Goal: Information Seeking & Learning: Learn about a topic

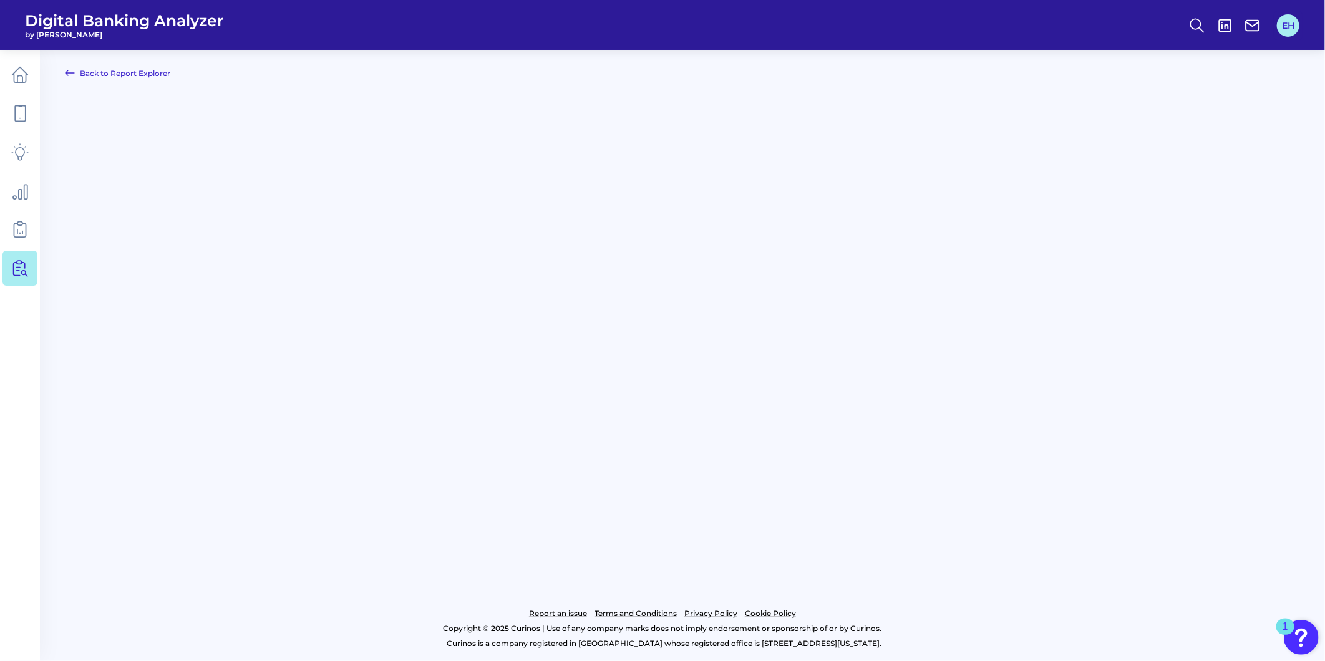
click at [1290, 27] on button "EH" at bounding box center [1288, 25] width 22 height 22
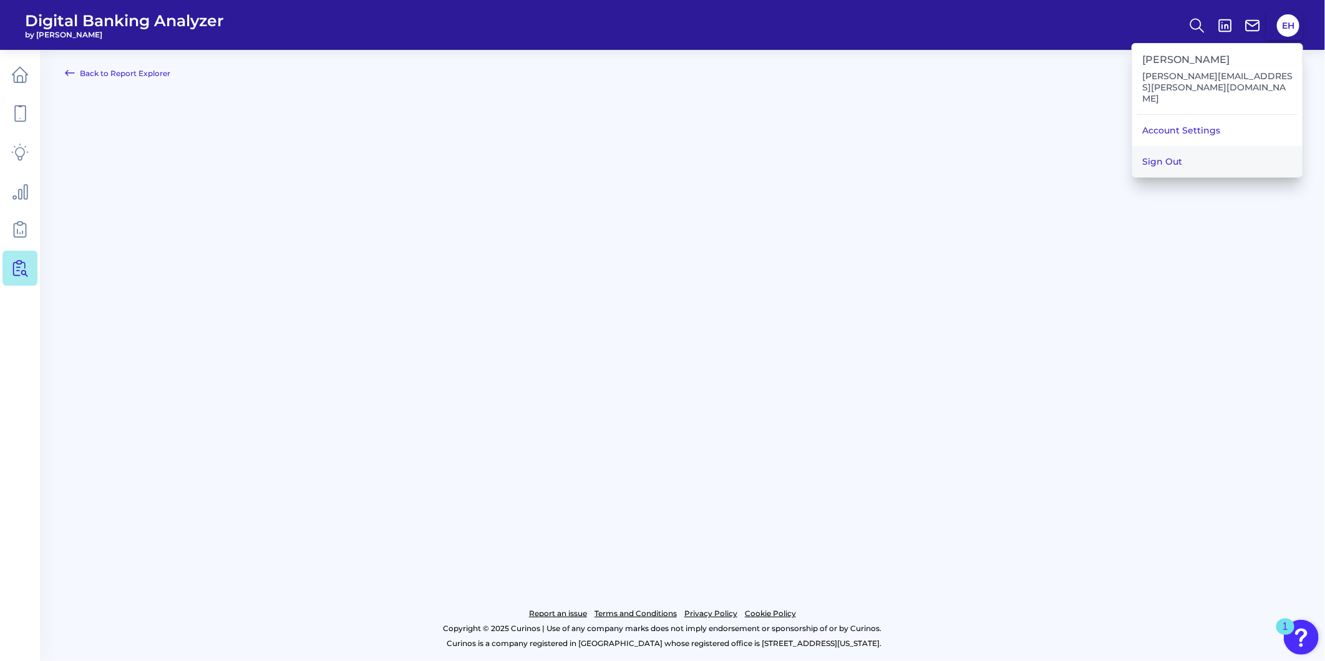
click at [1196, 146] on button "Sign Out" at bounding box center [1217, 161] width 170 height 31
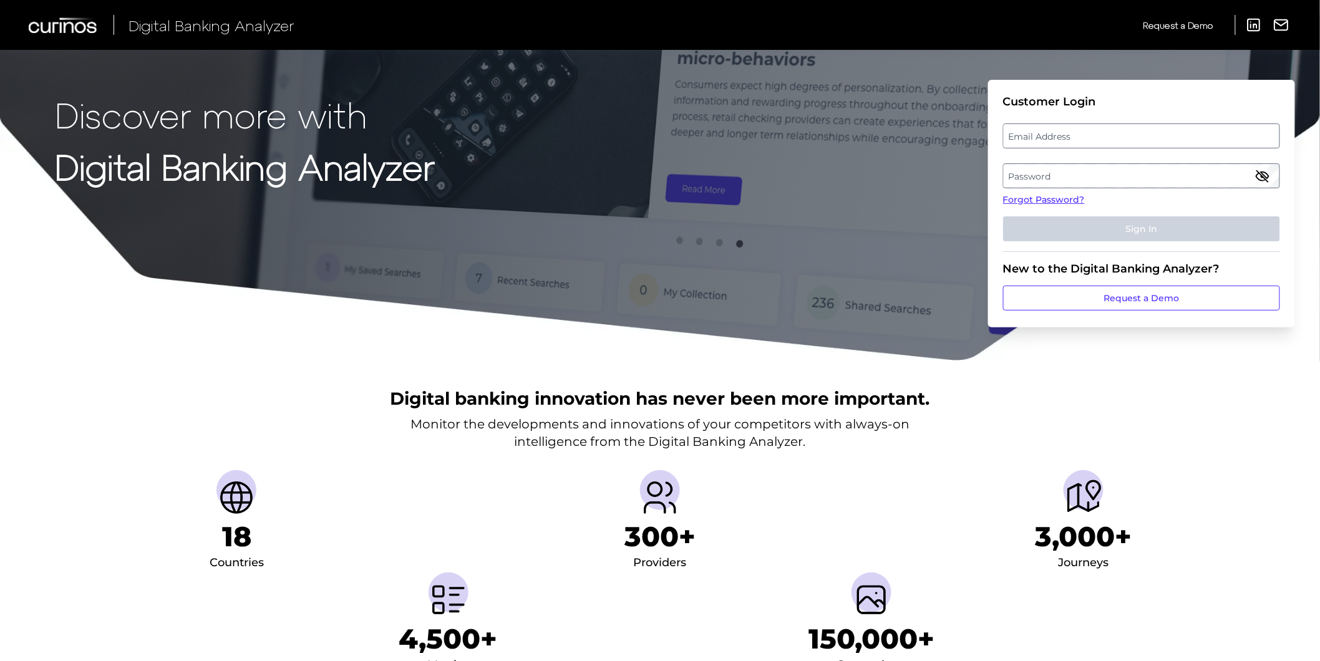
click at [1131, 139] on label "Email Address" at bounding box center [1141, 136] width 275 height 22
click at [1131, 139] on input "email" at bounding box center [1141, 136] width 277 height 25
click at [1126, 134] on input "Email Address" at bounding box center [1141, 136] width 277 height 25
type input "elizabeth.hodach@curinos.com"
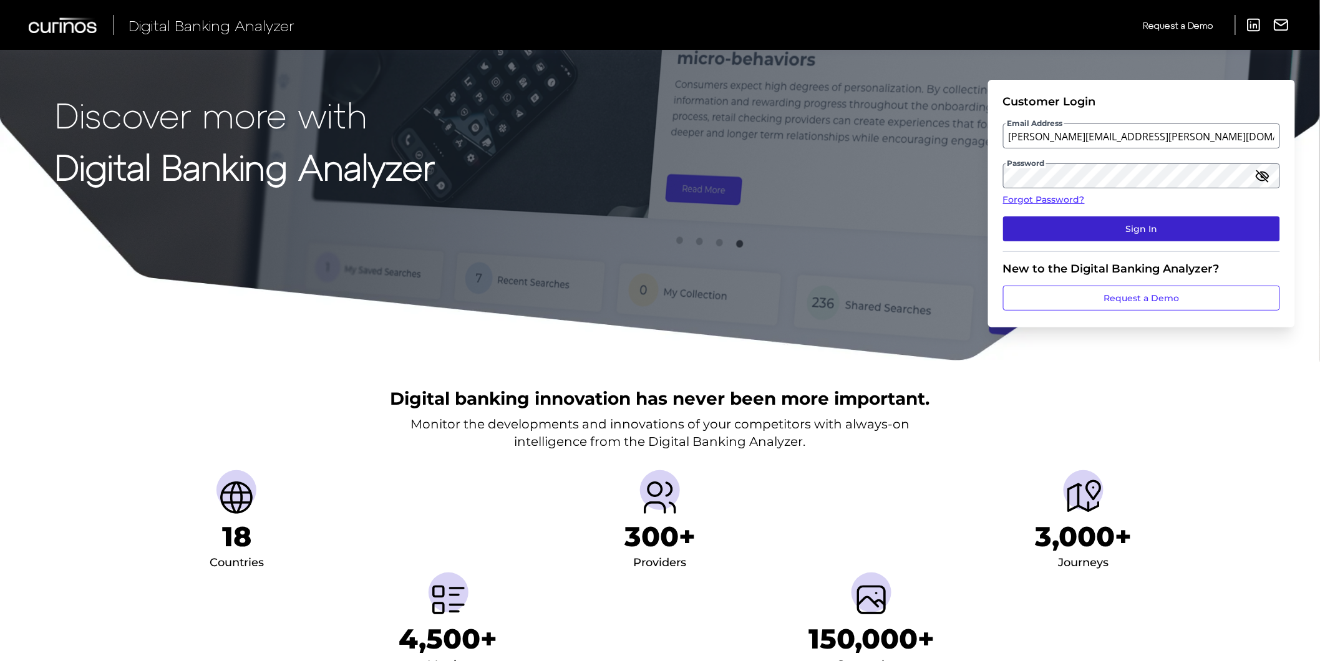
click at [1121, 223] on button "Sign In" at bounding box center [1141, 229] width 277 height 25
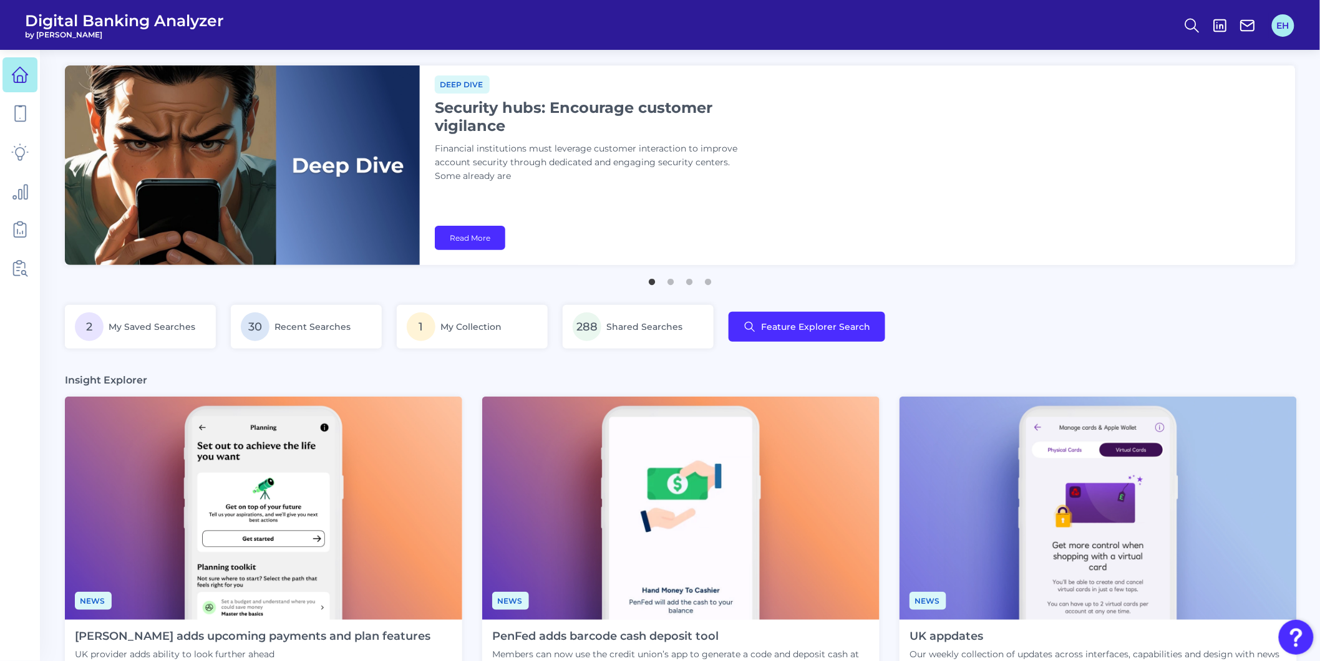
click at [1280, 27] on button "EH" at bounding box center [1283, 25] width 22 height 22
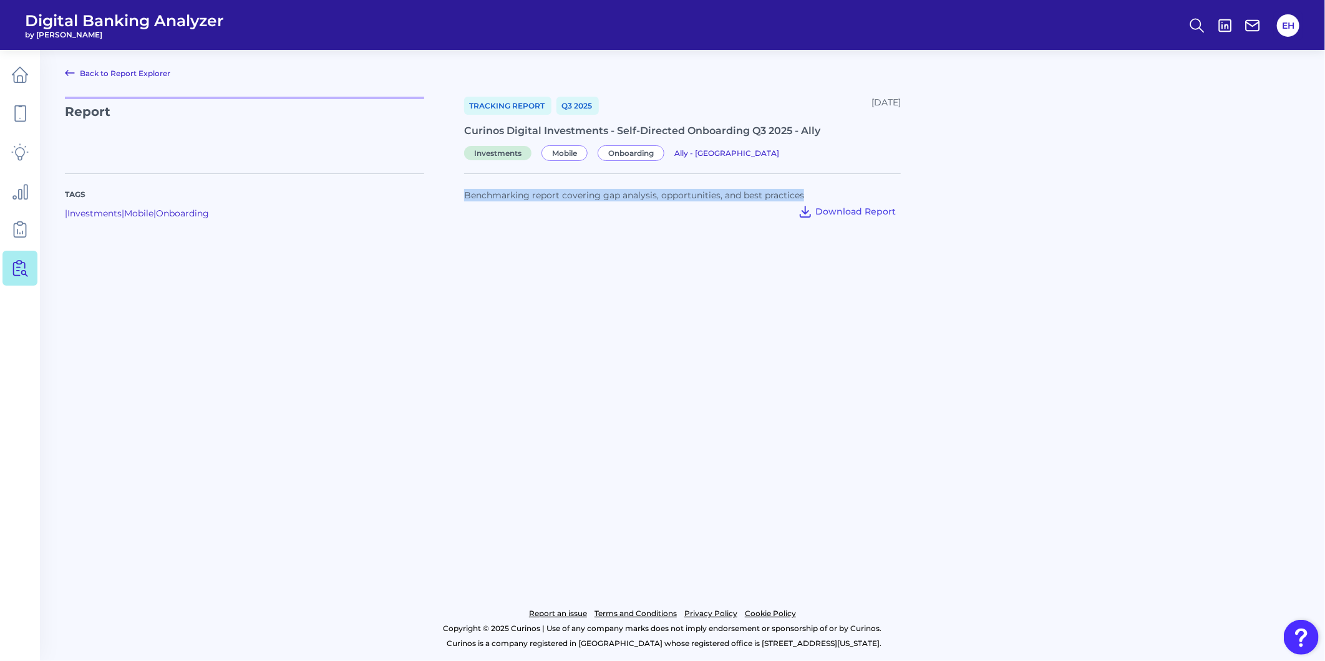
drag, startPoint x: 808, startPoint y: 195, endPoint x: 466, endPoint y: 200, distance: 342.0
click at [466, 200] on div "Benchmarking report covering gap analysis, opportunities, and best practices" at bounding box center [682, 195] width 437 height 12
copy span "Benchmarking report covering gap analysis, opportunities, and best practices"
